Goal: Navigation & Orientation: Find specific page/section

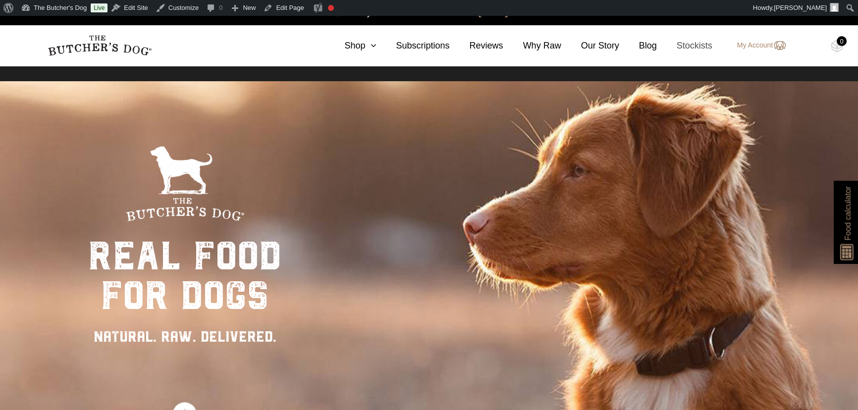
click at [688, 44] on link "Stockists" at bounding box center [685, 45] width 56 height 13
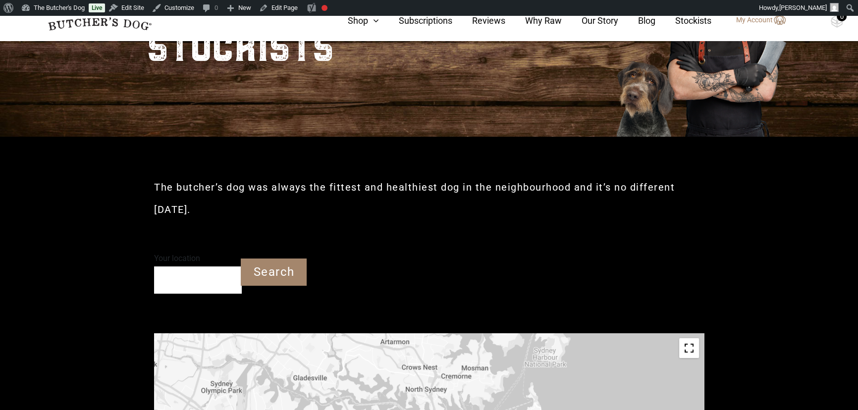
scroll to position [138, 0]
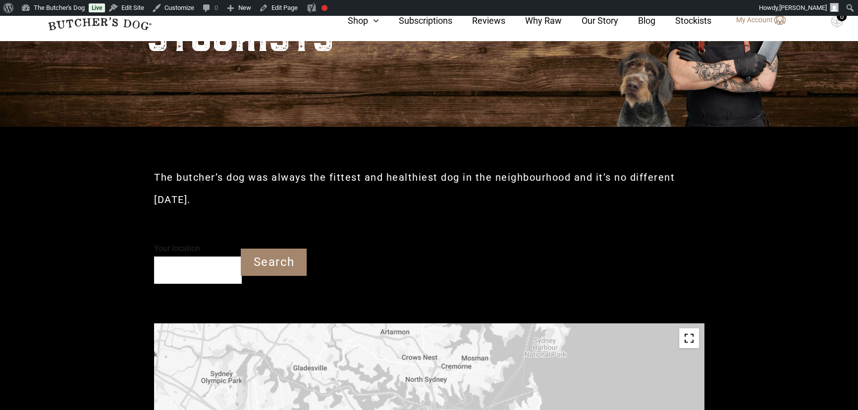
click at [185, 271] on input "Your location" at bounding box center [198, 270] width 88 height 27
type input "Metford NSW 2323"
click at [271, 262] on input "Search" at bounding box center [274, 262] width 66 height 27
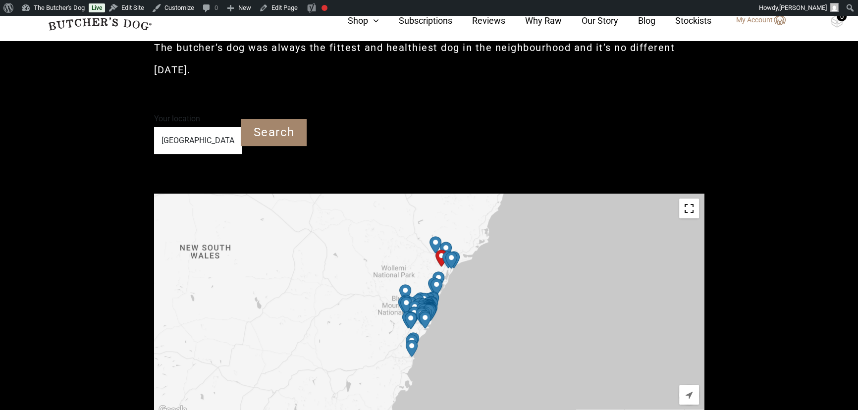
scroll to position [273, 0]
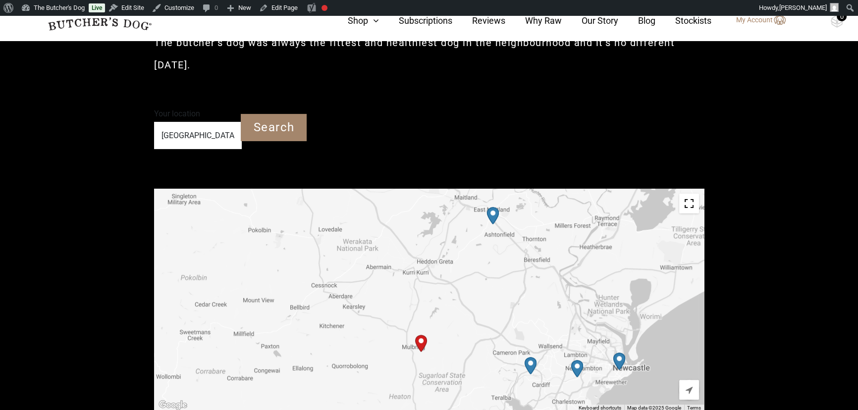
drag, startPoint x: 510, startPoint y: 272, endPoint x: 456, endPoint y: 322, distance: 73.7
click at [456, 322] on div at bounding box center [429, 300] width 550 height 223
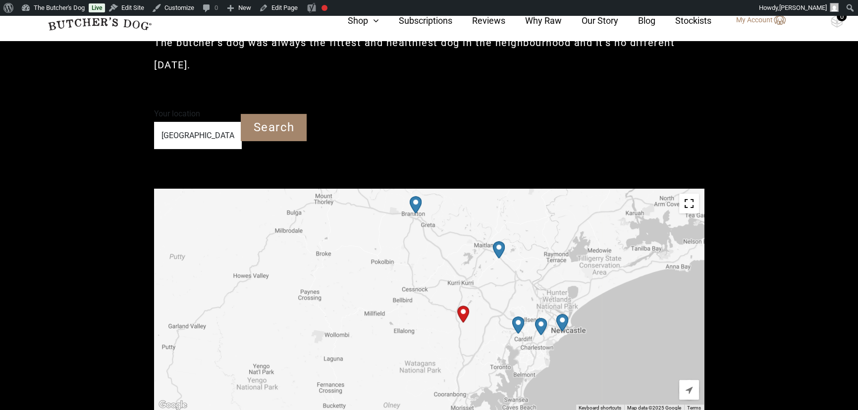
drag, startPoint x: 538, startPoint y: 372, endPoint x: 522, endPoint y: 322, distance: 52.5
click at [522, 323] on img "Petbarn – Glendale" at bounding box center [519, 325] width 20 height 25
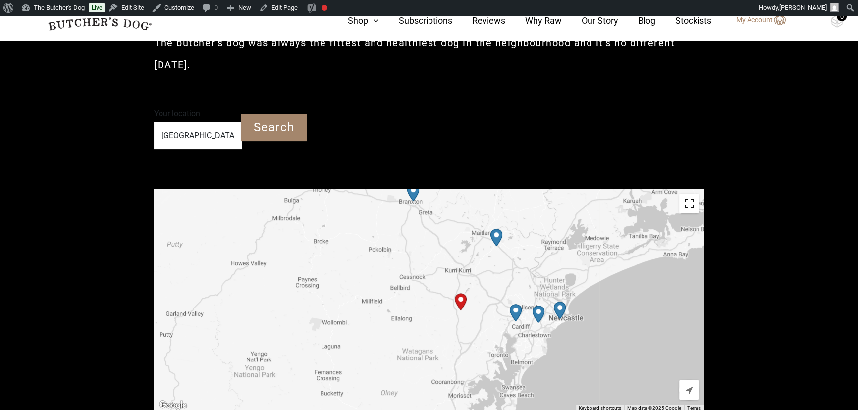
click at [516, 308] on img "Petbarn – Glendale" at bounding box center [516, 312] width 20 height 25
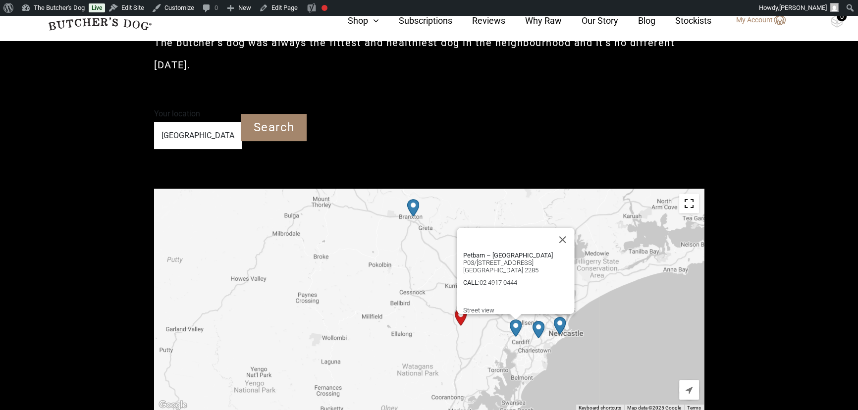
click at [566, 228] on button "Close" at bounding box center [563, 240] width 24 height 24
